Goal: Information Seeking & Learning: Understand process/instructions

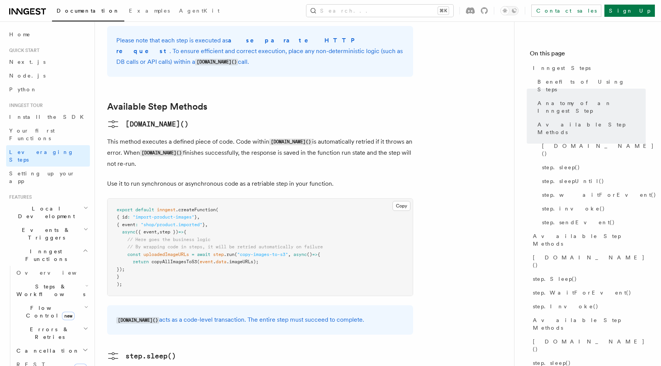
scroll to position [586, 0]
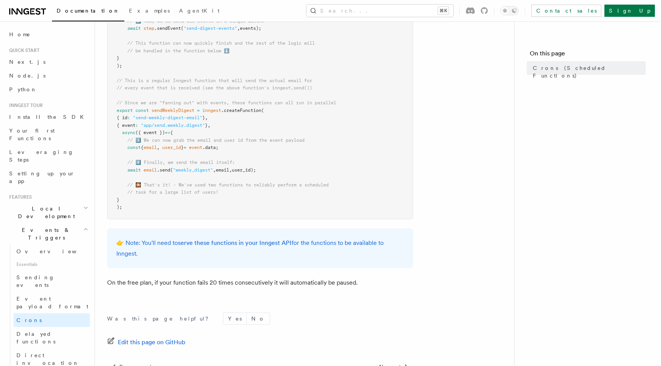
scroll to position [398, 0]
click at [45, 331] on span "Delayed functions" at bounding box center [35, 338] width 39 height 14
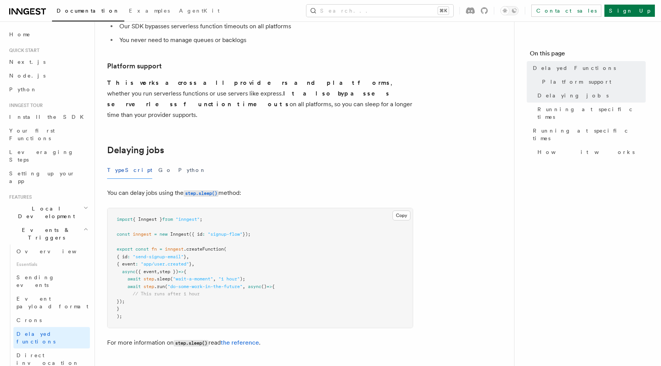
scroll to position [146, 0]
click at [76, 292] on link "Event payload format" at bounding box center [51, 302] width 76 height 21
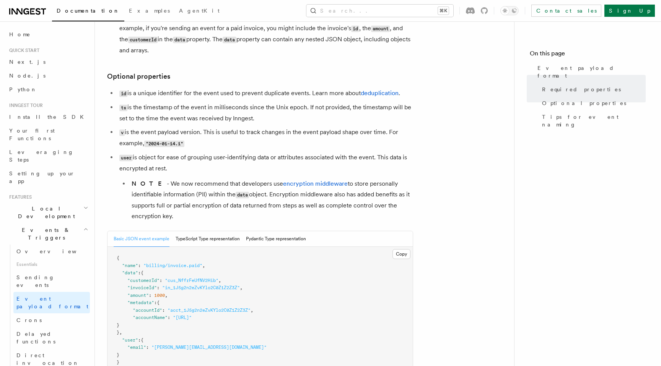
scroll to position [142, 0]
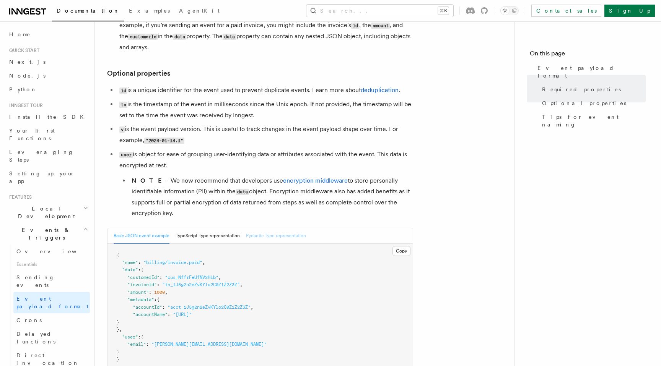
click at [278, 240] on button "Pydantic Type representation" at bounding box center [276, 236] width 60 height 16
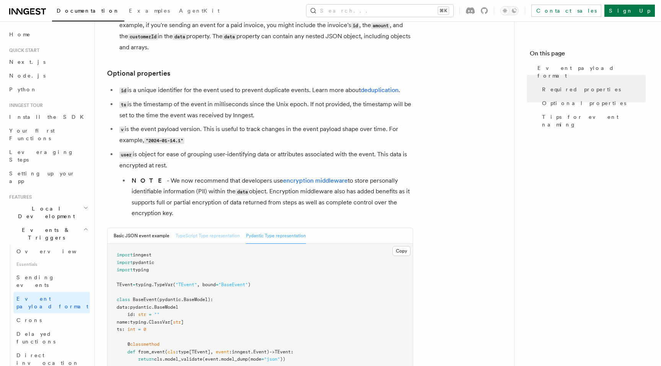
click at [203, 238] on button "TypeScript Type representation" at bounding box center [208, 236] width 64 height 16
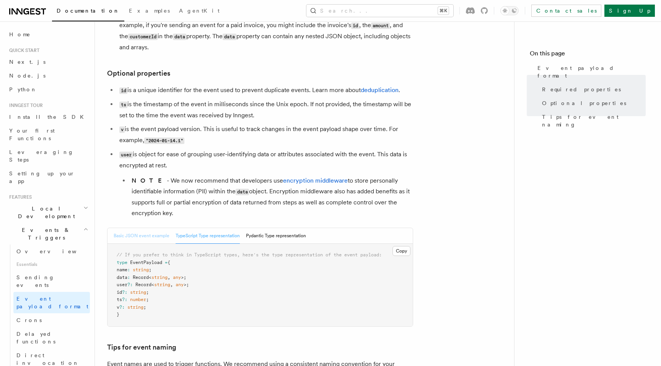
click at [147, 236] on button "Basic JSON event example" at bounding box center [142, 236] width 56 height 16
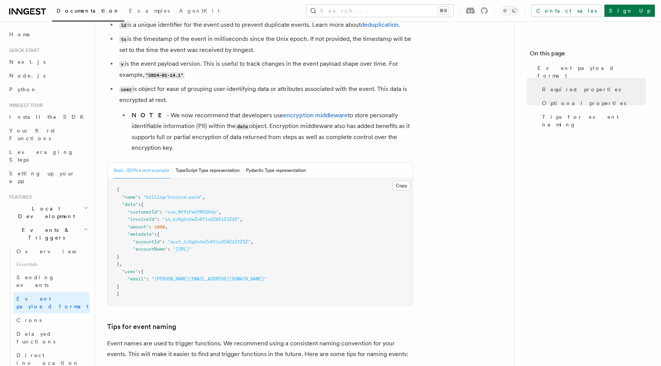
scroll to position [213, 0]
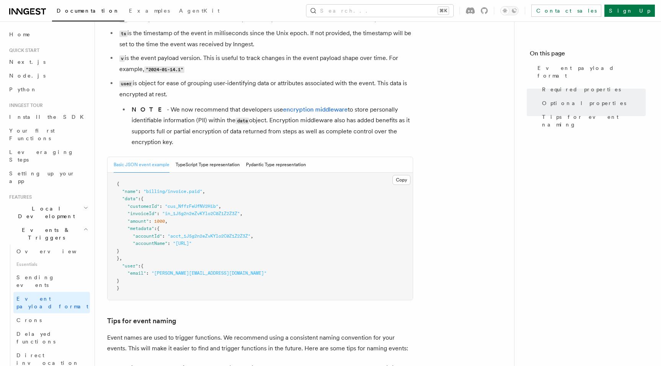
click at [127, 284] on pre "{ "name" : "billing/invoice.paid" , "data" : { "customerId" : "cus_NffrFeUfNV2H…" at bounding box center [259, 236] width 305 height 127
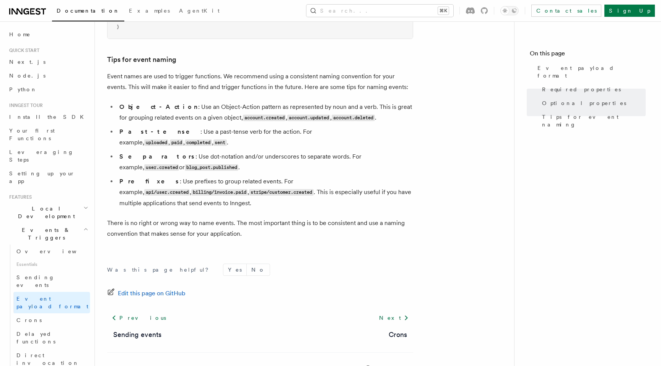
scroll to position [493, 0]
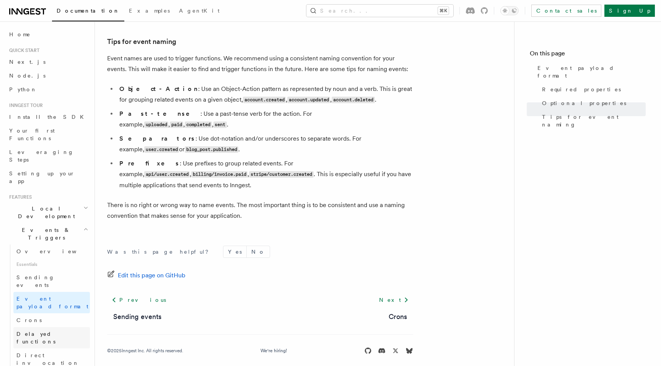
click at [54, 331] on span "Delayed functions" at bounding box center [35, 338] width 39 height 14
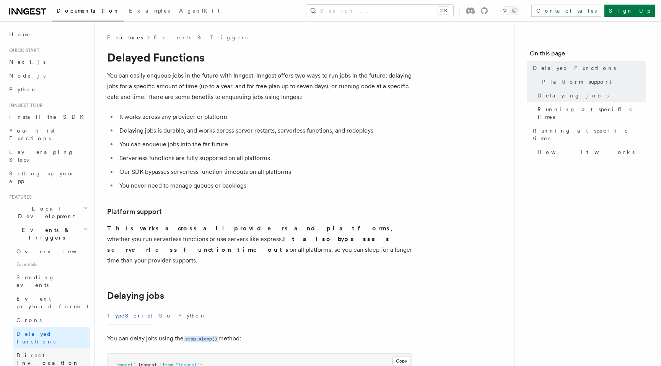
click at [57, 349] on link "Direct invocation" at bounding box center [51, 359] width 76 height 21
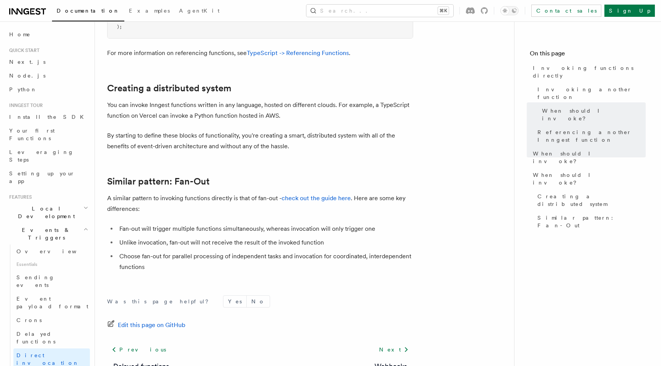
scroll to position [992, 0]
click at [38, 349] on link "Direct invocation" at bounding box center [51, 359] width 76 height 21
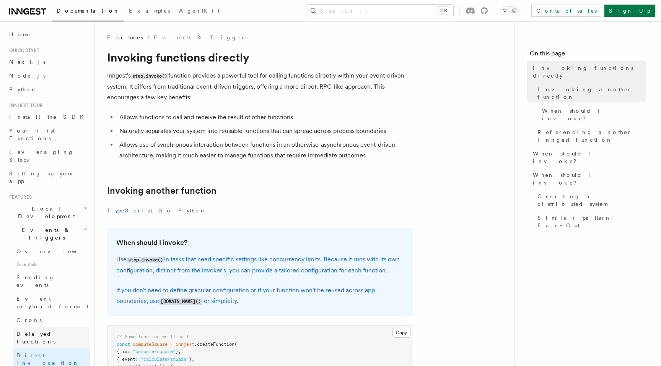
click at [43, 331] on span "Delayed functions" at bounding box center [35, 338] width 39 height 14
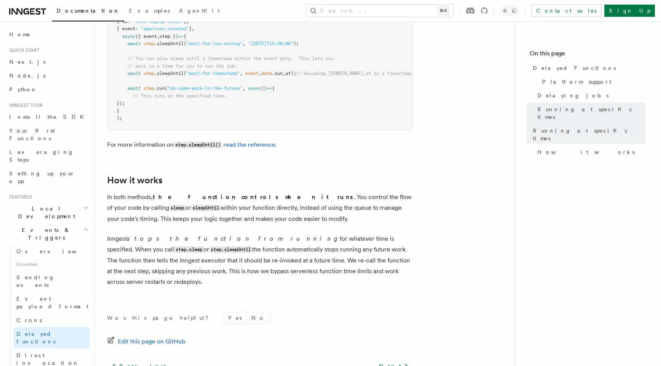
scroll to position [583, 0]
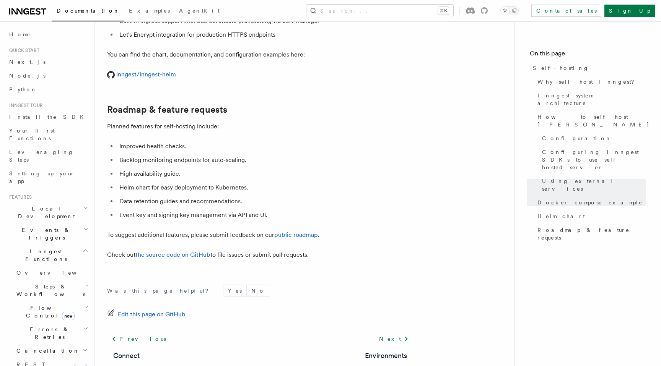
scroll to position [2918, 0]
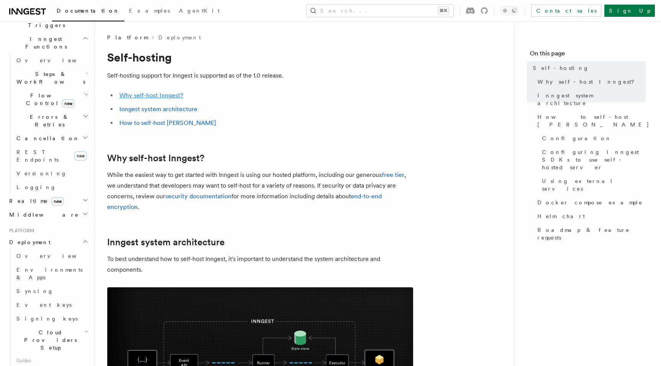
click at [164, 94] on link "Why self-host Inngest?" at bounding box center [151, 95] width 64 height 7
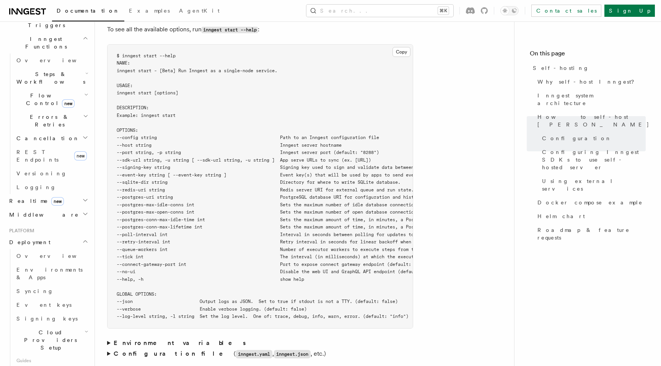
drag, startPoint x: 126, startPoint y: 290, endPoint x: 155, endPoint y: 293, distance: 29.2
click at [155, 307] on span "--verbose Enable verbose logging. (default: false)" at bounding box center [212, 309] width 190 height 5
drag, startPoint x: 125, startPoint y: 291, endPoint x: 149, endPoint y: 291, distance: 24.5
click at [149, 307] on span "--verbose Enable verbose logging. (default: false)" at bounding box center [212, 309] width 190 height 5
copy span "--verbose"
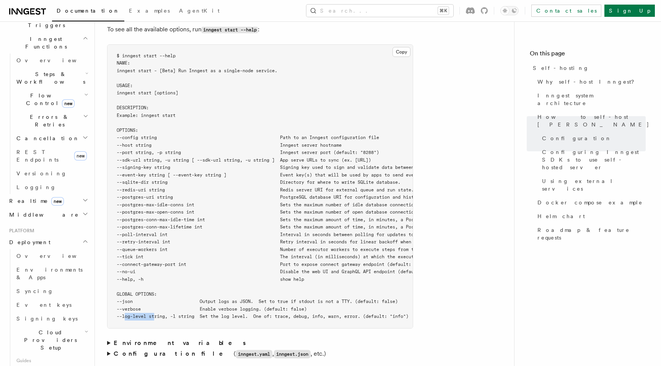
drag, startPoint x: 126, startPoint y: 298, endPoint x: 155, endPoint y: 299, distance: 29.1
click at [155, 314] on span "--log-level string, -l string Set the log level. One of: trace, debug, info, wa…" at bounding box center [263, 316] width 292 height 5
copy span "--log-level"
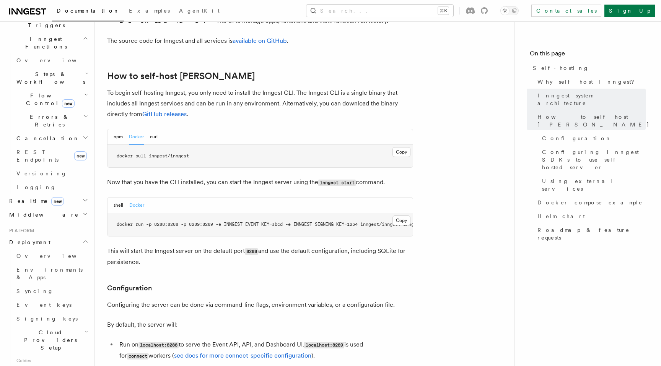
scroll to position [733, 0]
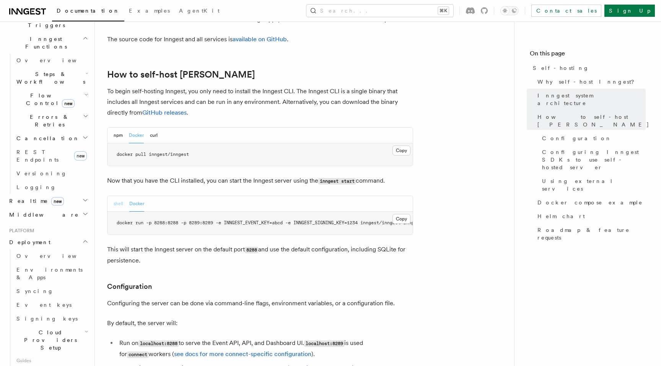
click at [115, 196] on button "shell" at bounding box center [119, 204] width 10 height 16
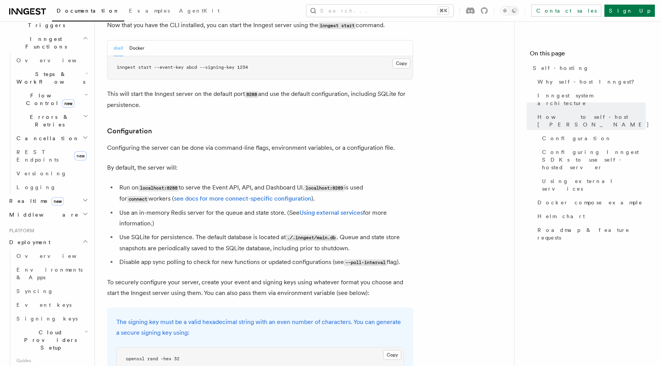
scroll to position [891, 0]
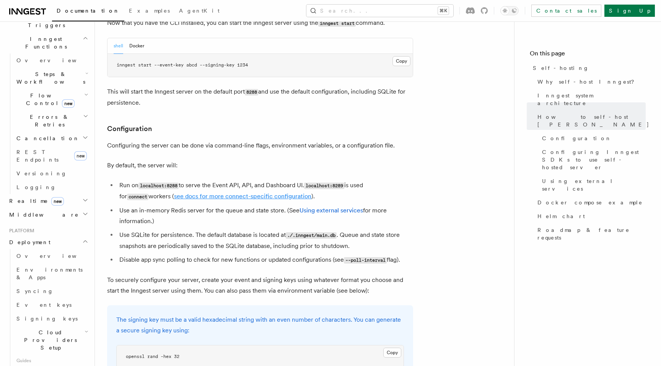
click at [240, 193] on link "see docs for more connect-specific configuration" at bounding box center [242, 196] width 137 height 7
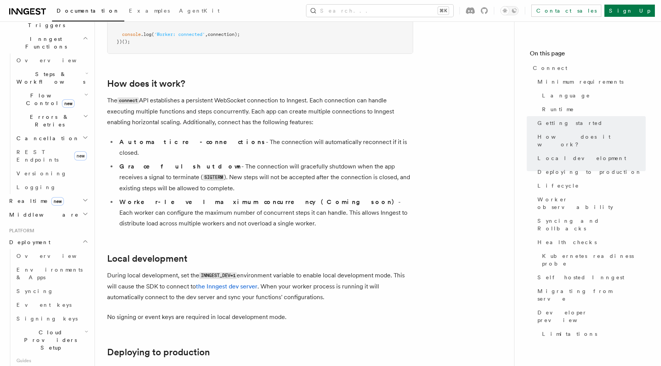
scroll to position [758, 0]
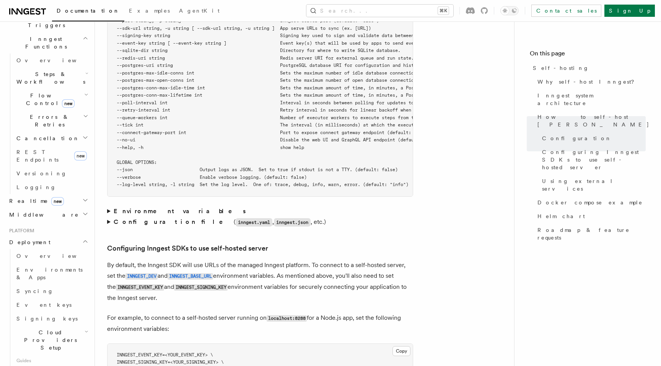
scroll to position [1451, 0]
click at [107, 205] on summary "Environment variables" at bounding box center [260, 210] width 306 height 11
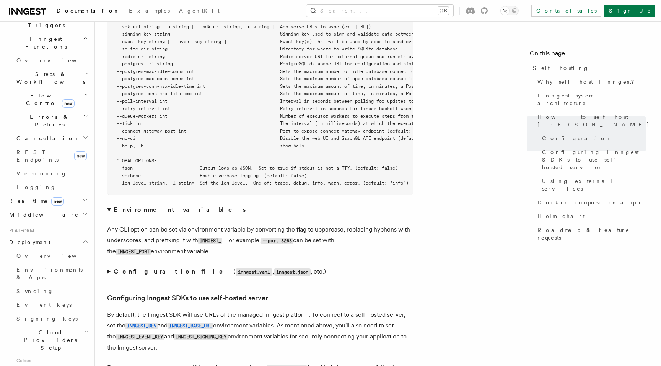
click at [107, 205] on summary "Environment variables" at bounding box center [260, 210] width 306 height 11
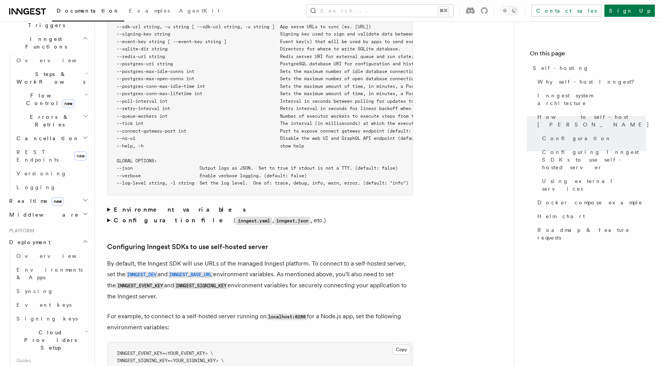
click at [107, 215] on summary "Configuration file ( inngest.yaml , inngest.json , etc.)" at bounding box center [260, 220] width 306 height 11
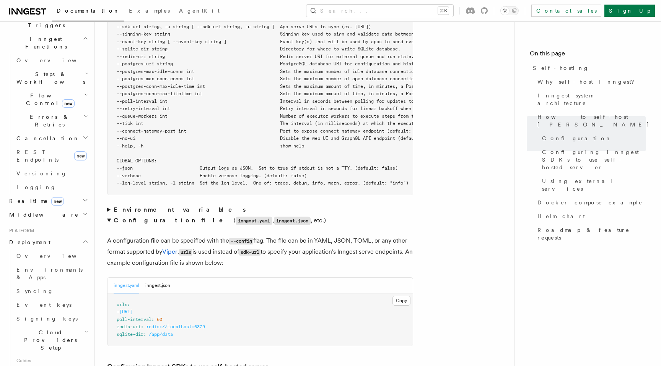
click at [107, 215] on summary "Configuration file ( inngest.yaml , inngest.json , etc.)" at bounding box center [260, 220] width 306 height 11
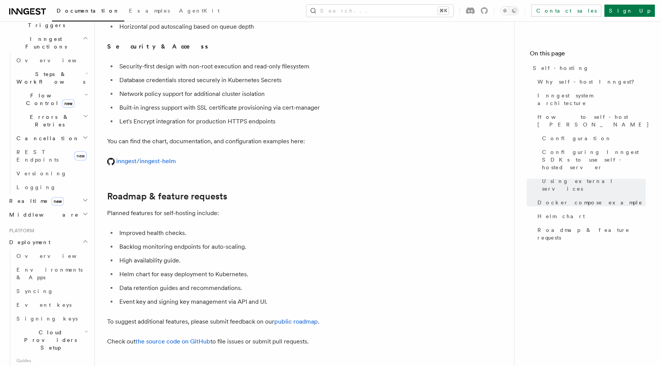
scroll to position [2811, 0]
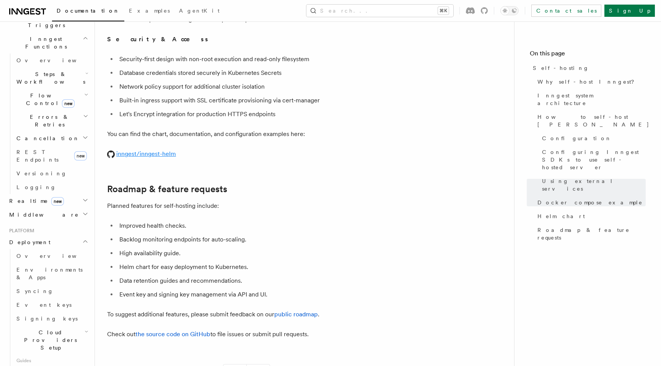
click at [158, 150] on link "inngest/inngest-helm" at bounding box center [141, 153] width 69 height 7
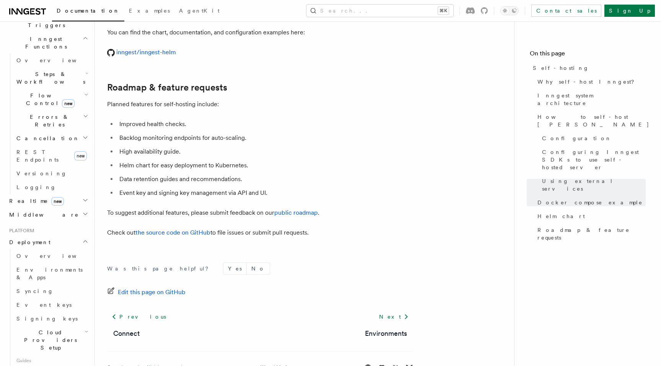
scroll to position [2918, 0]
